Goal: Task Accomplishment & Management: Manage account settings

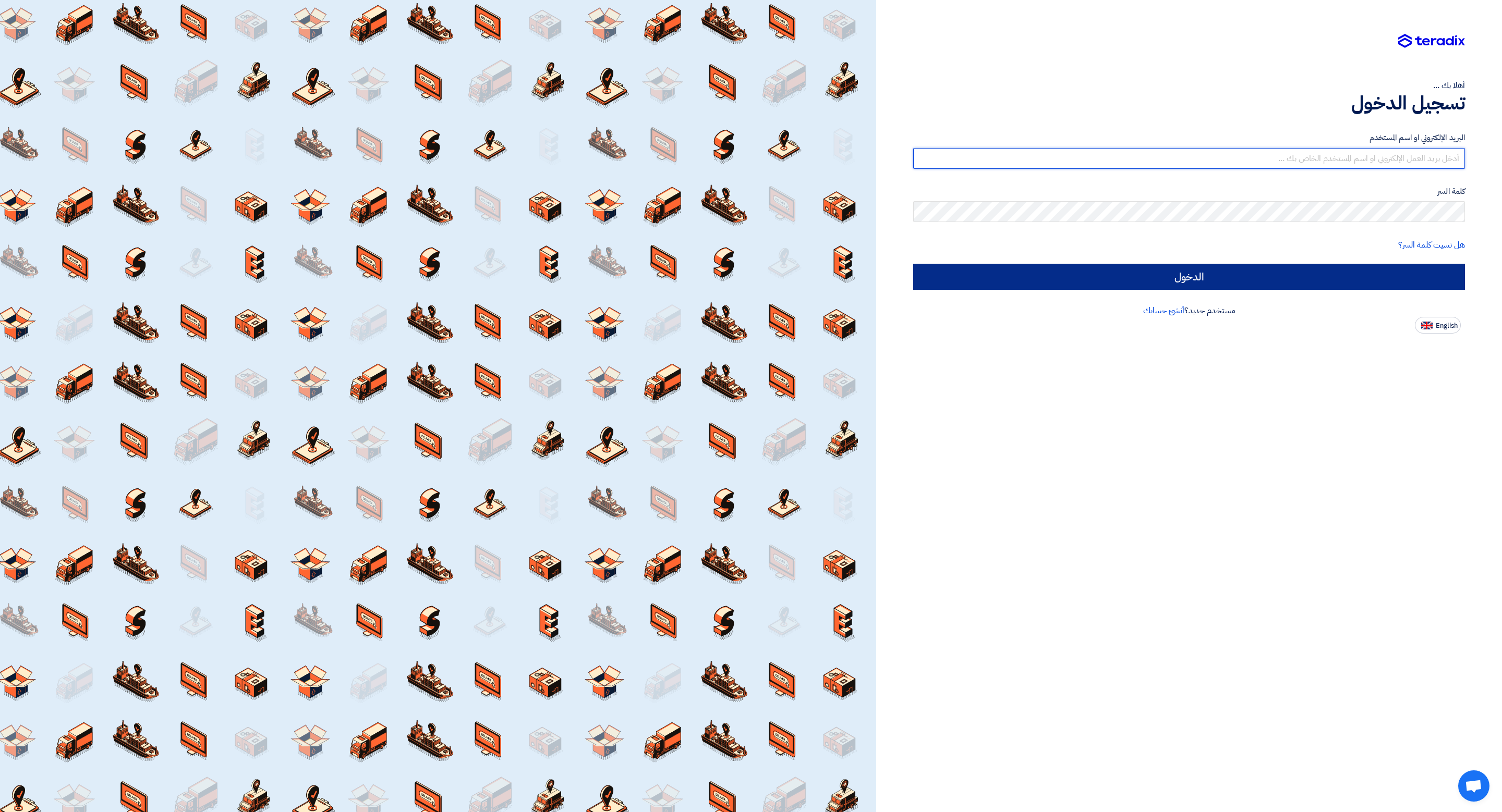
type input "[EMAIL_ADDRESS][DOMAIN_NAME]"
click at [1158, 271] on input "الدخول" at bounding box center [1189, 276] width 551 height 26
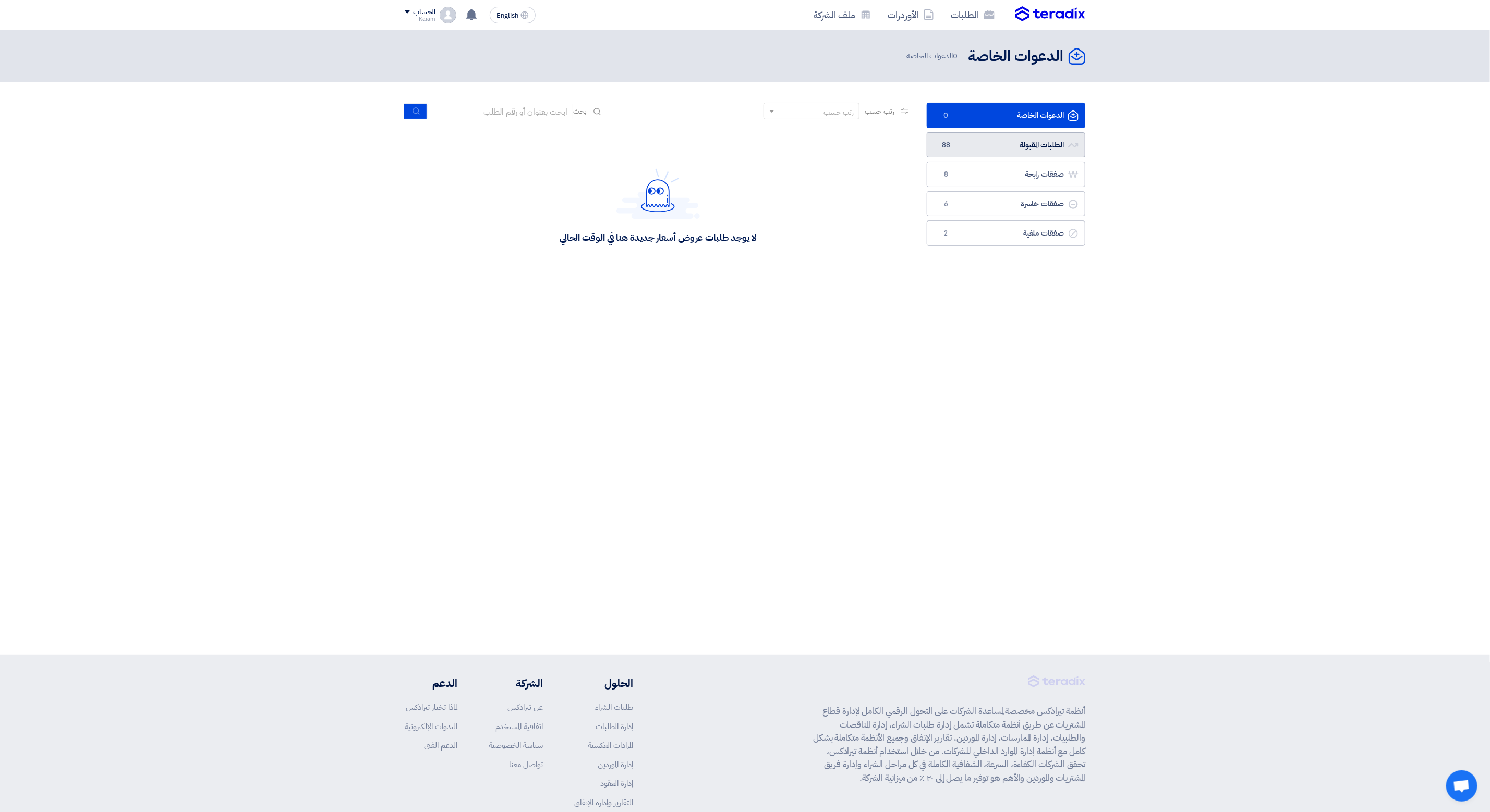
click at [1045, 135] on link "الطلبات المقبولة الطلبات المقبولة 88" at bounding box center [1006, 145] width 159 height 26
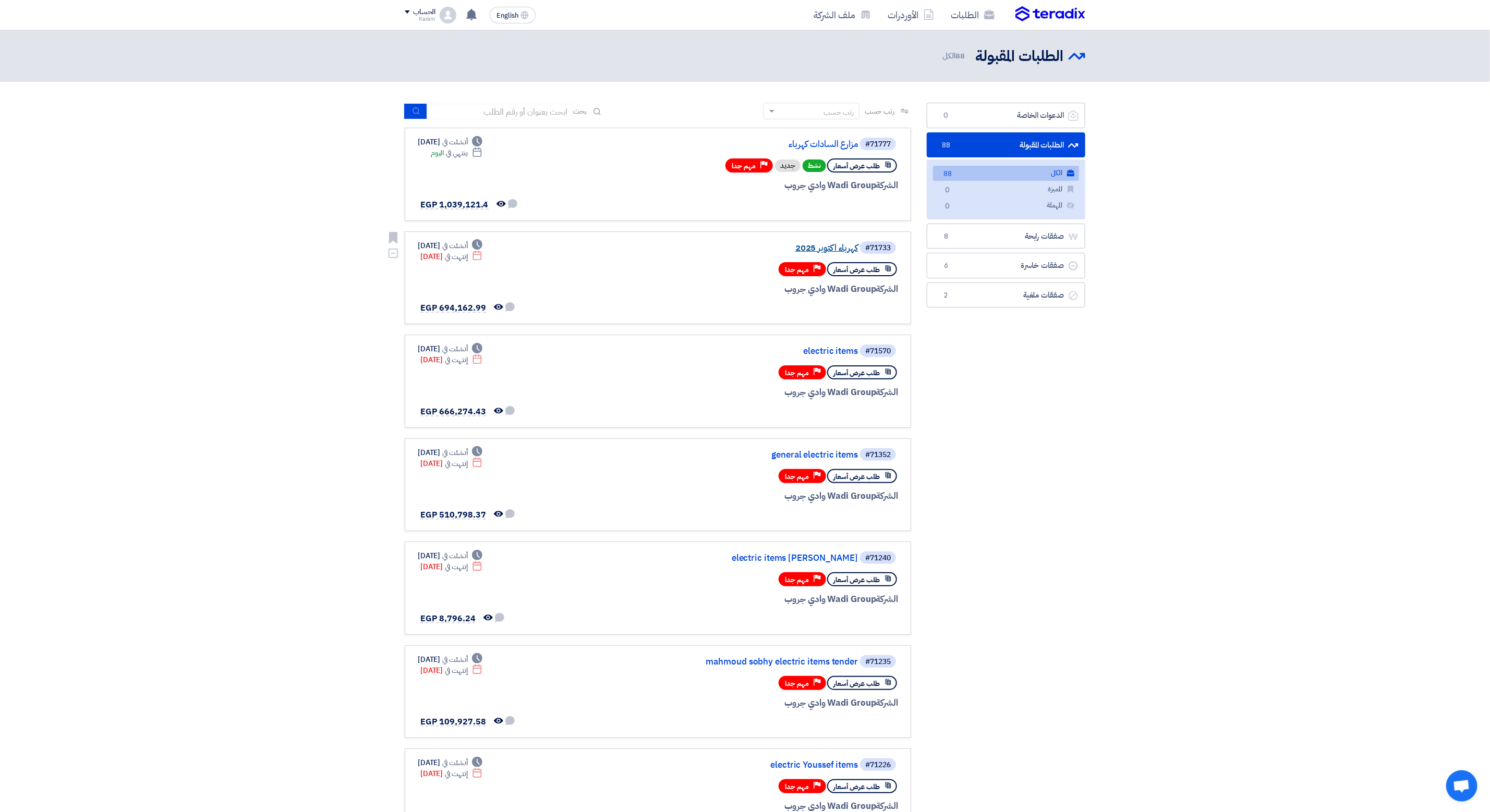
click at [841, 244] on link "كهرباء اكتوبر 2025" at bounding box center [754, 248] width 208 height 9
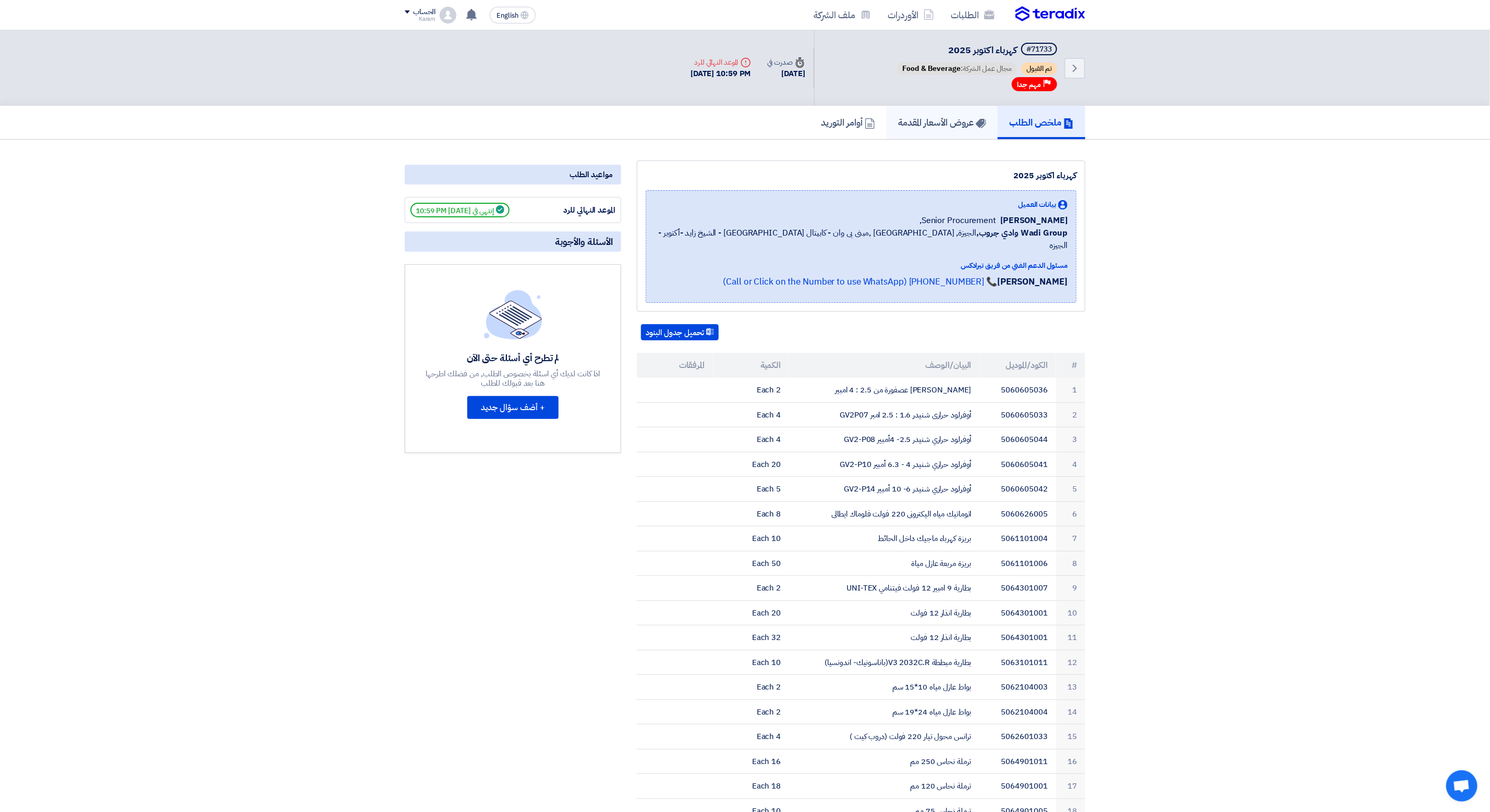
click at [911, 123] on h5 "عروض الأسعار المقدمة" at bounding box center [942, 122] width 88 height 12
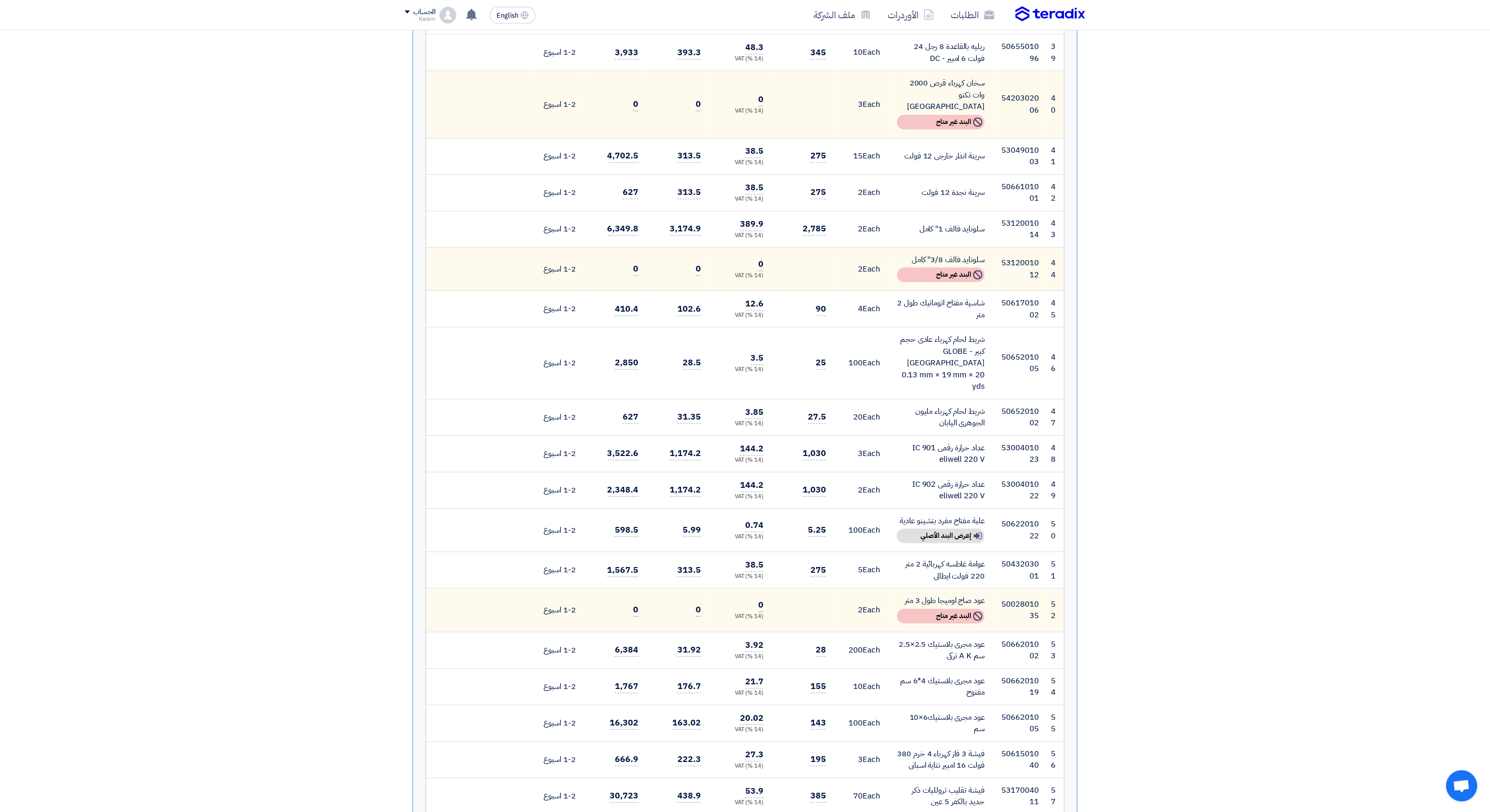
scroll to position [1955, 0]
